Goal: Task Accomplishment & Management: Use online tool/utility

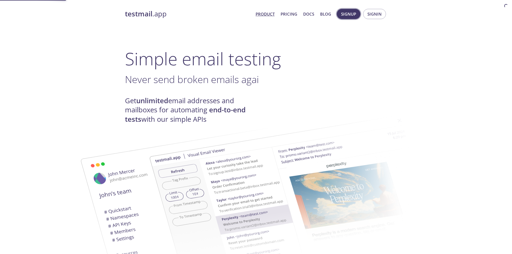
click at [347, 14] on span "Signup" at bounding box center [348, 13] width 15 height 7
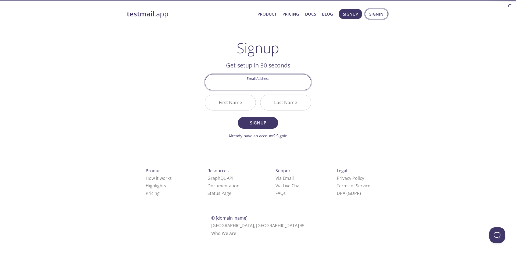
click at [372, 16] on span "Signin" at bounding box center [376, 13] width 14 height 7
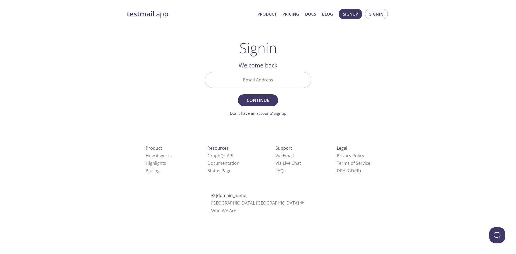
click at [284, 113] on link "Don't have an account? Signup" at bounding box center [258, 112] width 56 height 5
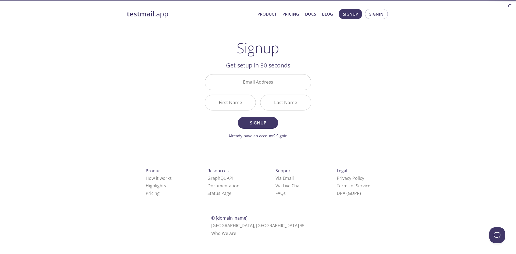
click at [343, 111] on div "testmail .app Product Pricing Docs Blog Signup Signin Signup Get setup in 30 se…" at bounding box center [257, 128] width 275 height 247
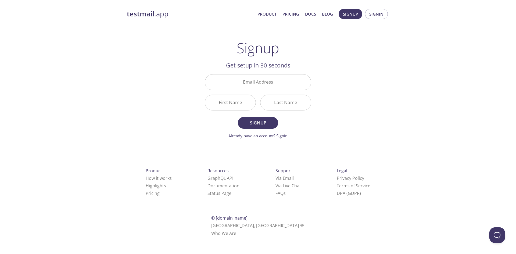
click at [269, 86] on input "Email Address" at bounding box center [258, 81] width 106 height 15
type input "[EMAIL_ADDRESS][DOMAIN_NAME]"
click at [236, 103] on input "First Name" at bounding box center [230, 102] width 50 height 15
type input "[PERSON_NAME]"
click at [270, 102] on input "Last Name" at bounding box center [285, 102] width 50 height 15
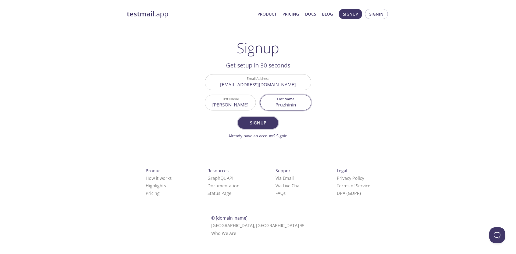
type input "Pruzhinin"
click at [261, 128] on button "Signup" at bounding box center [258, 123] width 40 height 12
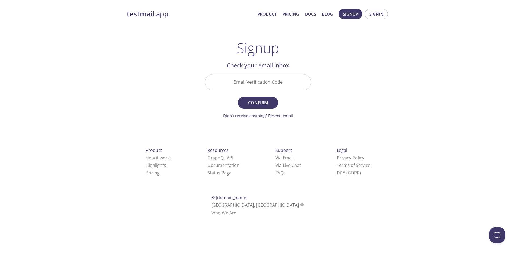
click at [262, 80] on input "Email Verification Code" at bounding box center [258, 81] width 106 height 15
click at [265, 84] on input "Email Verification Code" at bounding box center [258, 81] width 106 height 15
paste input "34YCYC1"
type input "34YCYC1"
click at [265, 105] on span "Confirm" at bounding box center [258, 103] width 28 height 8
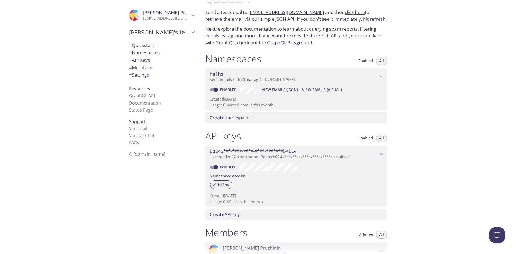
scroll to position [54, 0]
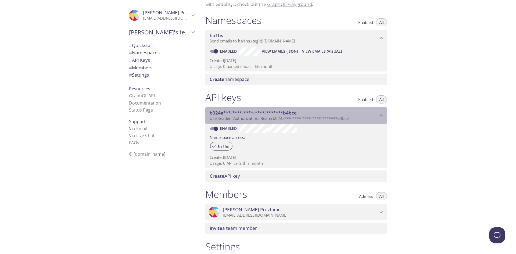
click at [273, 113] on span "b024a***-****-****-****-*******b4bce" at bounding box center [253, 113] width 87 height 6
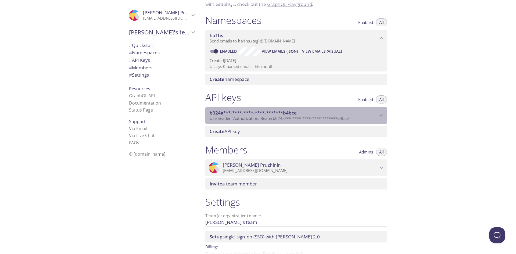
click at [273, 114] on span "b024a***-****-****-****-*******b4bce" at bounding box center [253, 113] width 87 height 6
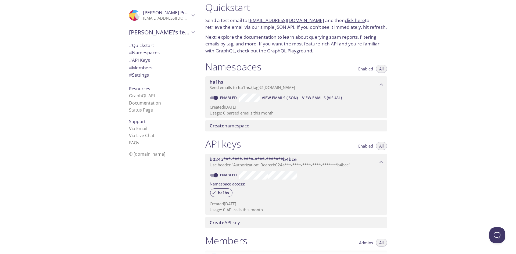
scroll to position [0, 0]
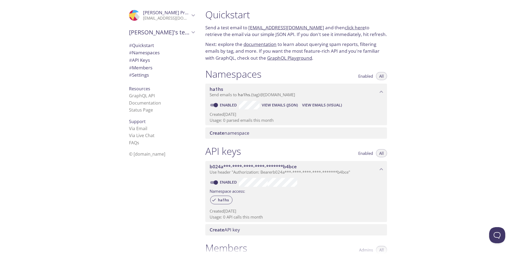
click at [144, 45] on span "# Quickstart" at bounding box center [141, 45] width 25 height 6
click at [146, 58] on span "# API Keys" at bounding box center [139, 60] width 21 height 6
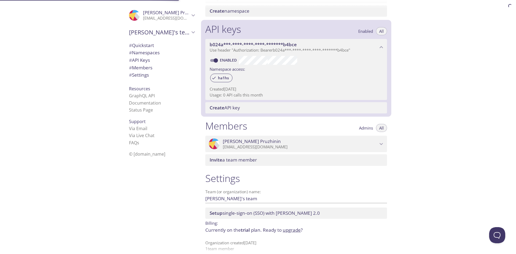
scroll to position [128, 0]
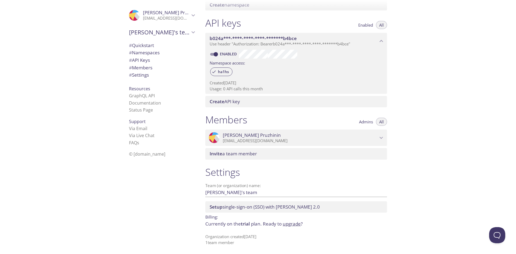
click at [139, 74] on span "# Settings" at bounding box center [139, 75] width 20 height 6
click at [145, 110] on link "Status Page" at bounding box center [141, 110] width 24 height 6
click at [145, 46] on span "# Quickstart" at bounding box center [141, 45] width 25 height 6
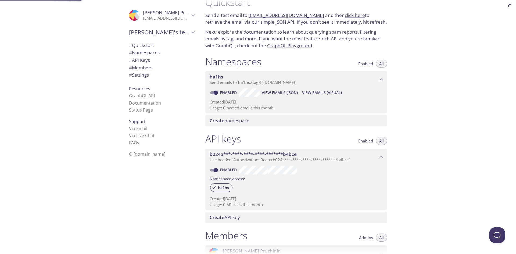
scroll to position [9, 0]
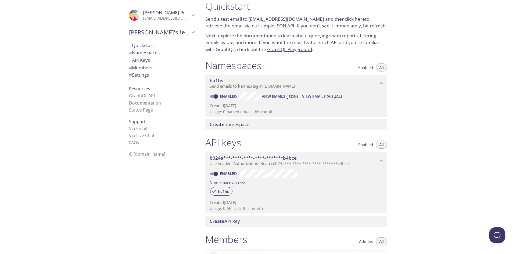
click at [174, 33] on span "[PERSON_NAME]'s team" at bounding box center [159, 32] width 61 height 8
click at [192, 15] on icon "Anton Pruzhinin" at bounding box center [193, 15] width 3 height 2
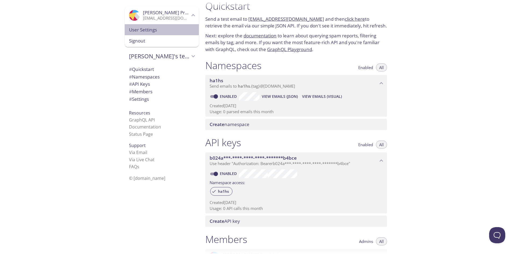
click at [152, 34] on div "User Settings" at bounding box center [162, 29] width 74 height 11
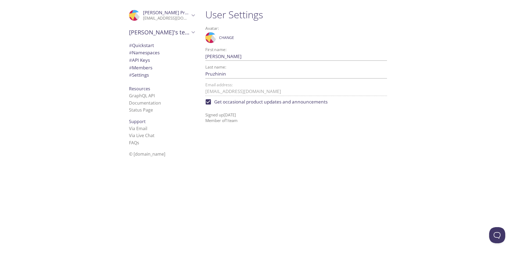
click at [234, 103] on span "Get occasional product updates and announcements" at bounding box center [270, 101] width 113 height 7
click at [214, 103] on input "Get occasional product updates and announcements" at bounding box center [208, 102] width 12 height 12
checkbox input "false"
click at [131, 141] on link "FAQ s" at bounding box center [134, 143] width 10 height 6
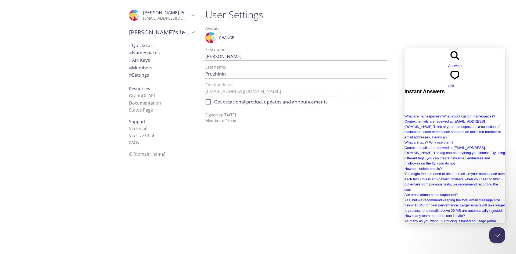
click at [114, 106] on div ".cls-1 { fill: #6d5ca8; } .cls-2 { fill: #3fc191; } .cls-3 { fill: #3b4752; } .…" at bounding box center [100, 127] width 201 height 254
click at [497, 236] on button "Close Beacon popover" at bounding box center [496, 234] width 16 height 16
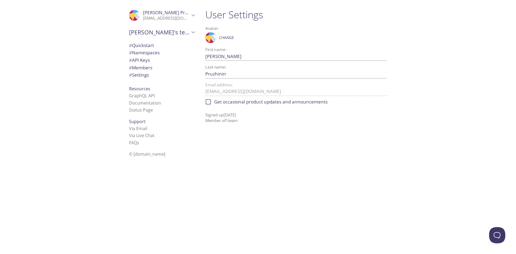
click at [132, 45] on span "# Quickstart" at bounding box center [141, 45] width 25 height 6
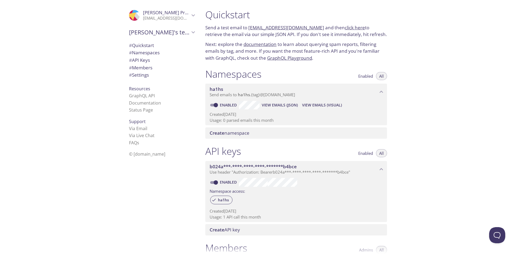
click at [361, 76] on span "Enabled" at bounding box center [365, 76] width 15 height 0
click at [381, 73] on button "All" at bounding box center [381, 76] width 11 height 8
click at [428, 82] on div "Quickstart Send a test email to ha1hs.test@inbox.testmail.app and then click he…" at bounding box center [358, 127] width 315 height 254
click at [261, 28] on link "[EMAIL_ADDRESS][DOMAIN_NAME]" at bounding box center [286, 27] width 76 height 6
click at [343, 45] on p "Next: explore the documentation to learn about querying spam reports, filtering…" at bounding box center [296, 51] width 182 height 21
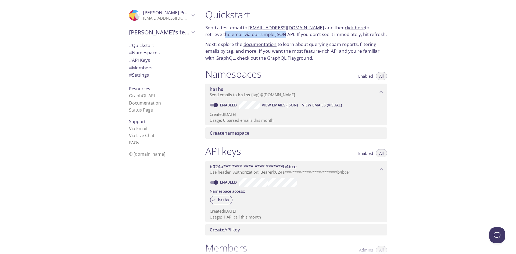
drag, startPoint x: 206, startPoint y: 35, endPoint x: 272, endPoint y: 35, distance: 66.1
click at [265, 35] on p "Send a test email to ha1hs.test@inbox.testmail.app and then click here to retri…" at bounding box center [296, 31] width 182 height 14
drag, startPoint x: 281, startPoint y: 35, endPoint x: 340, endPoint y: 37, distance: 58.8
click at [340, 37] on p "Send a test email to ha1hs.test@inbox.testmail.app and then click here to retri…" at bounding box center [296, 31] width 182 height 14
click at [217, 48] on p "Next: explore the documentation to learn about querying spam reports, filtering…" at bounding box center [296, 51] width 182 height 21
